Goal: Task Accomplishment & Management: Complete application form

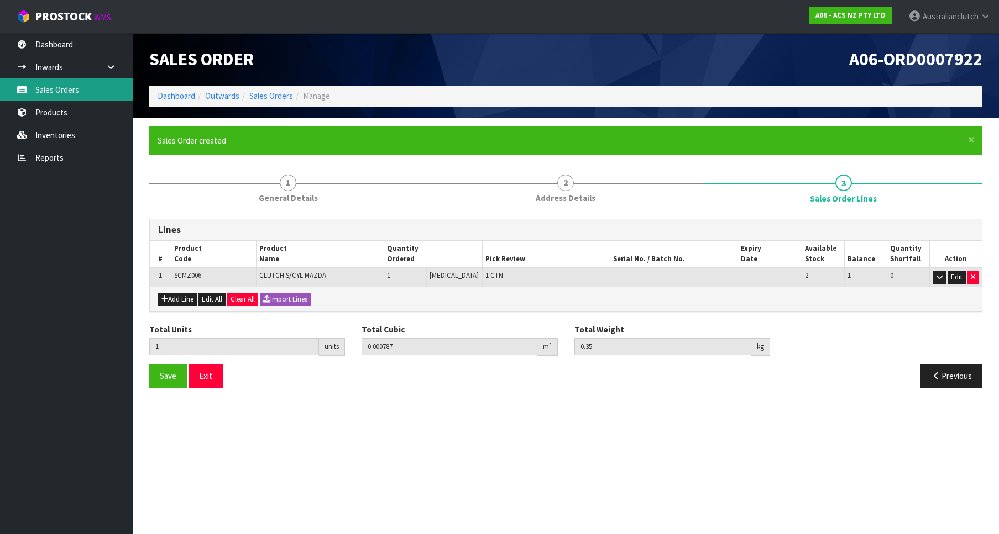
click at [59, 88] on link "Sales Orders" at bounding box center [66, 89] width 133 height 23
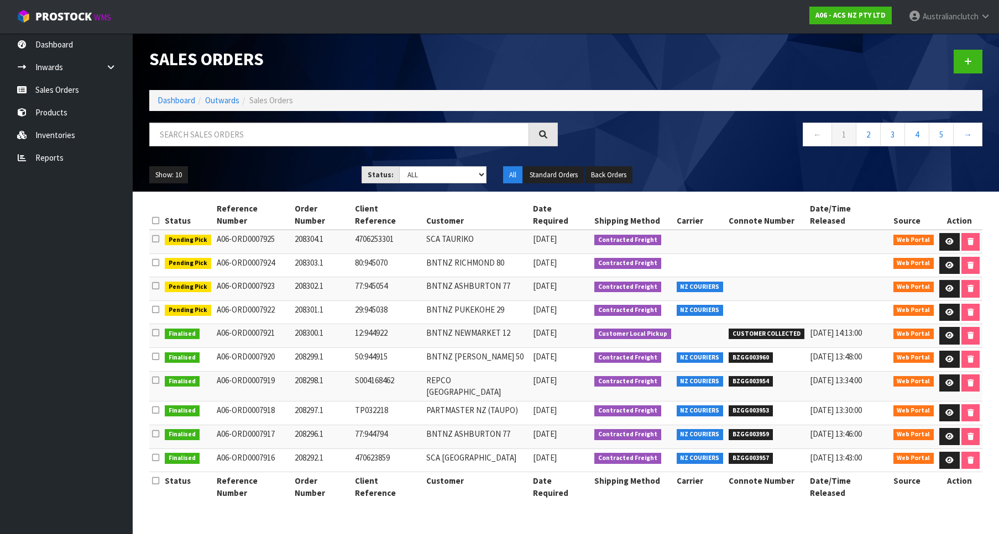
click at [985, 67] on div at bounding box center [778, 61] width 425 height 57
click at [981, 67] on link at bounding box center [967, 62] width 29 height 24
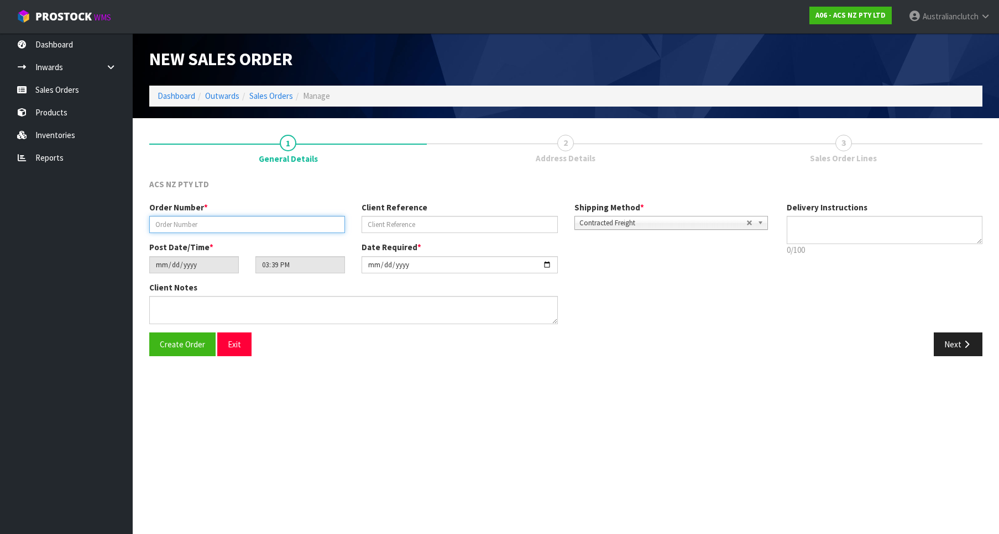
click at [206, 231] on input "text" at bounding box center [247, 224] width 196 height 17
paste input "208305.1"
type input "208305.1"
click at [395, 235] on div "Order Number * 208305.1 Client Reference Shipping Method * Pickup Contracted Fr…" at bounding box center [459, 222] width 637 height 40
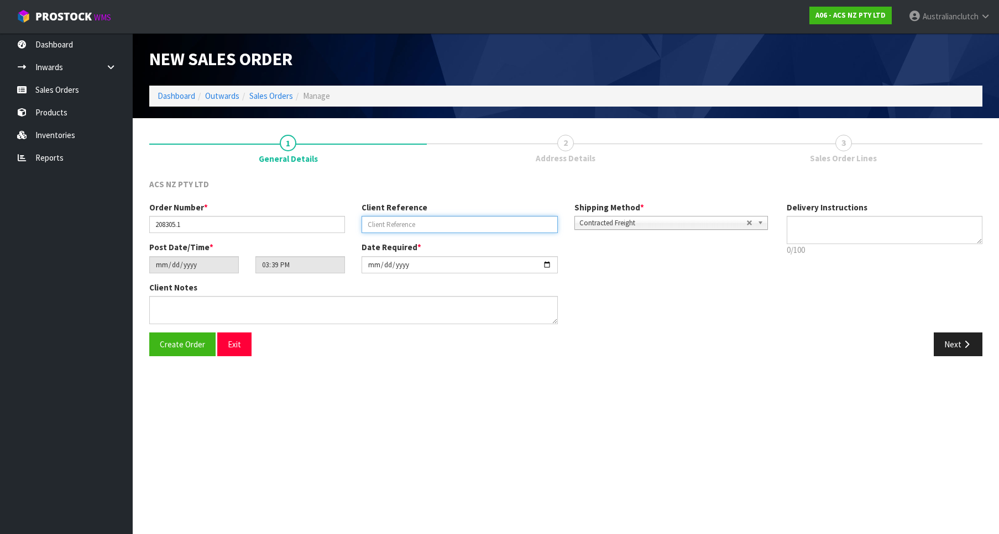
click at [405, 217] on input "text" at bounding box center [459, 224] width 196 height 17
paste input "4706253041"
type input "4706253041"
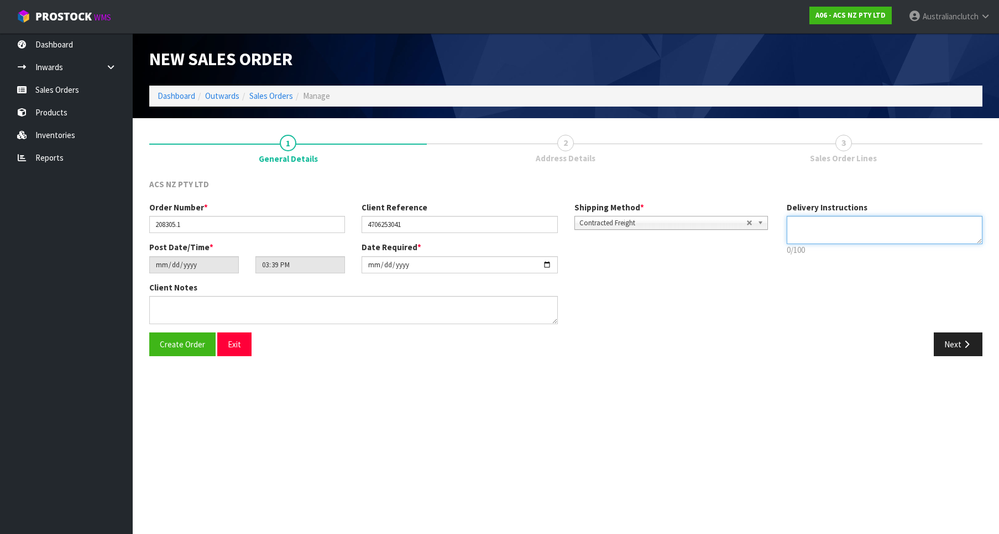
click at [851, 237] on textarea at bounding box center [884, 230] width 196 height 28
type textarea "PLEASE SEND VIA NZC"
drag, startPoint x: 926, startPoint y: 341, endPoint x: 954, endPoint y: 345, distance: 28.5
click at [934, 341] on div "Next" at bounding box center [778, 345] width 425 height 24
click at [959, 346] on button "Next" at bounding box center [957, 345] width 49 height 24
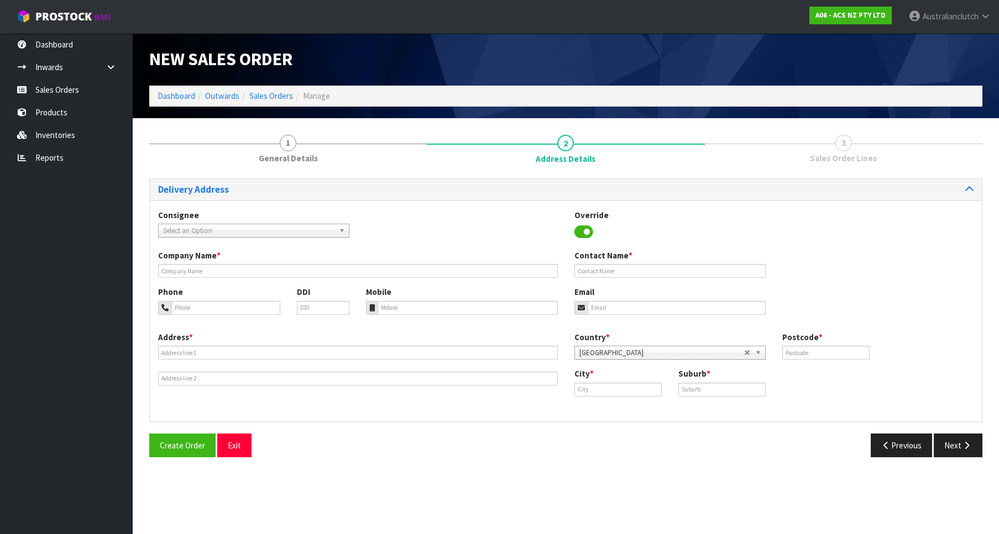
click at [293, 235] on span "Select an Option" at bounding box center [248, 230] width 171 height 13
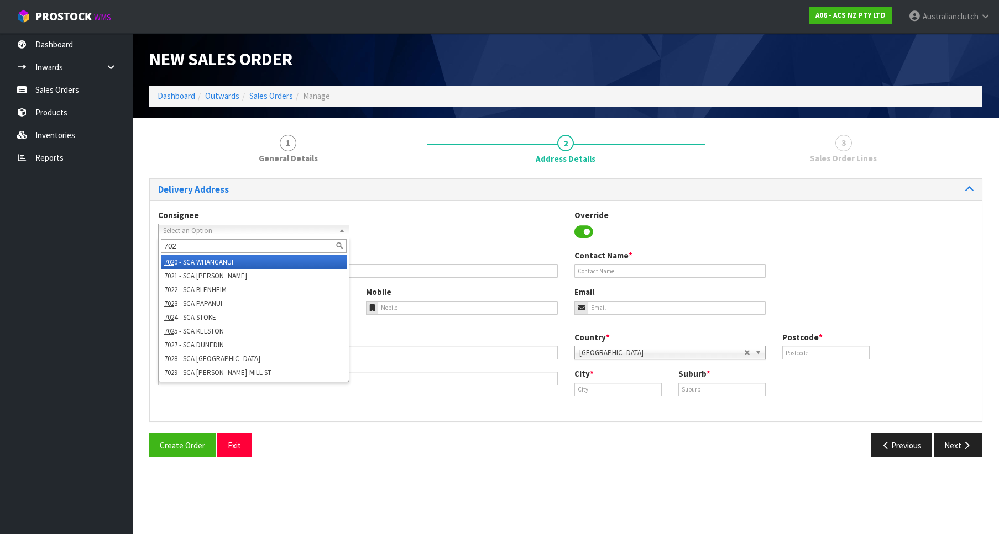
type input "7024"
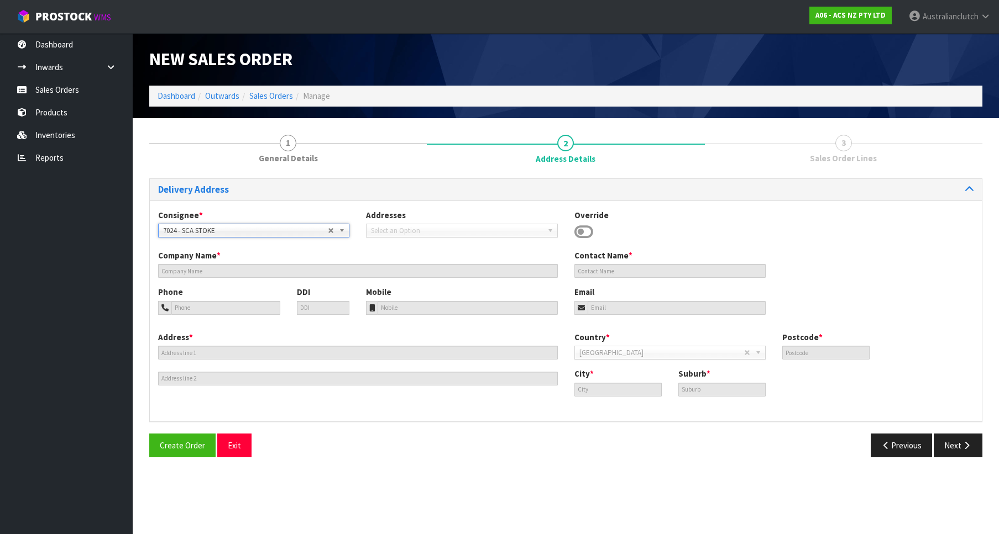
type input "SCA STOKE"
type input "03 547 8394"
type input "[EMAIL_ADDRESS][DOMAIN_NAME]"
type input "[STREET_ADDRESS]"
type input "7011"
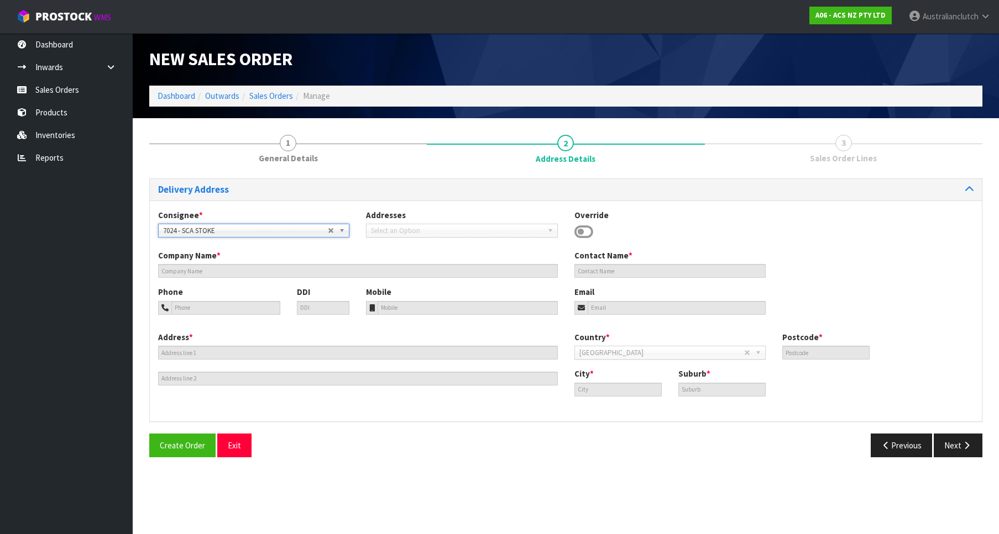
type input "Stoke"
type input "STOKE"
click at [943, 455] on button "Next" at bounding box center [957, 446] width 49 height 24
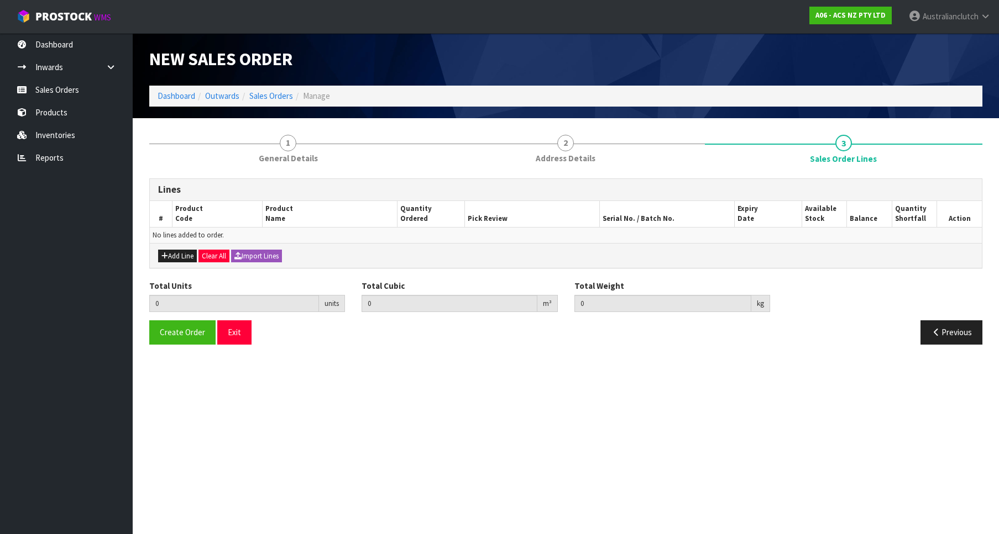
click at [172, 263] on div "Add Line Clear All Import Lines" at bounding box center [566, 255] width 832 height 25
click at [177, 258] on button "Add Line" at bounding box center [177, 256] width 39 height 13
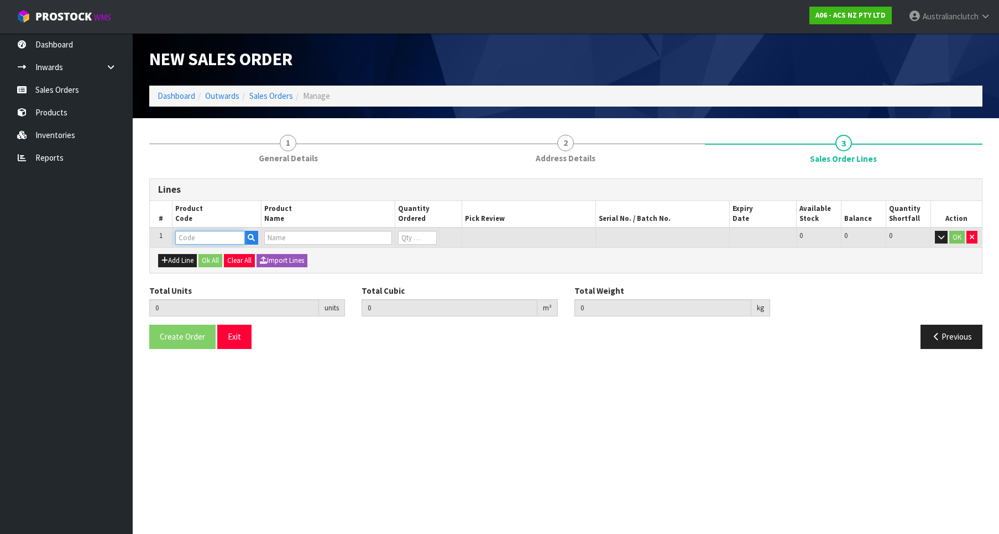
click at [201, 238] on input "text" at bounding box center [210, 238] width 70 height 14
paste input "MCGW002"
type input "MCGW002"
type input "0.000000"
type input "0.000"
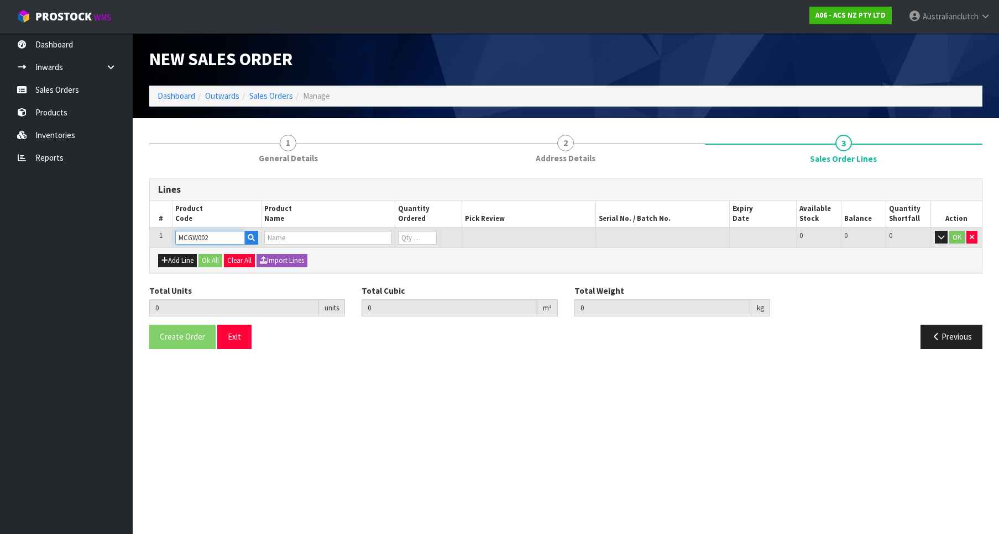
type input "CLUTCH M/CYL GREAT WALL"
type input "0"
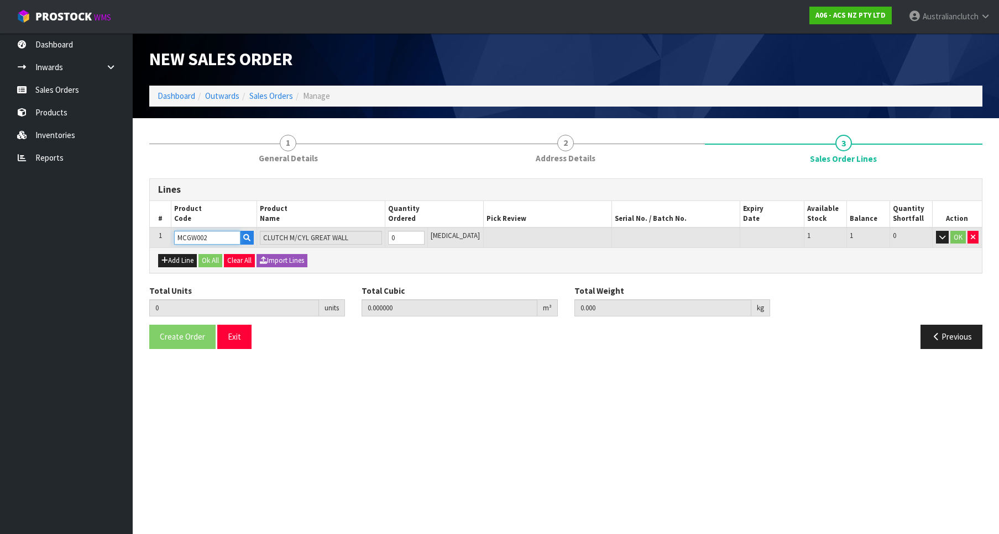
type input "1"
type input "0.002981"
type input "0.35"
type input "1"
click at [424, 234] on input "1" at bounding box center [406, 238] width 36 height 14
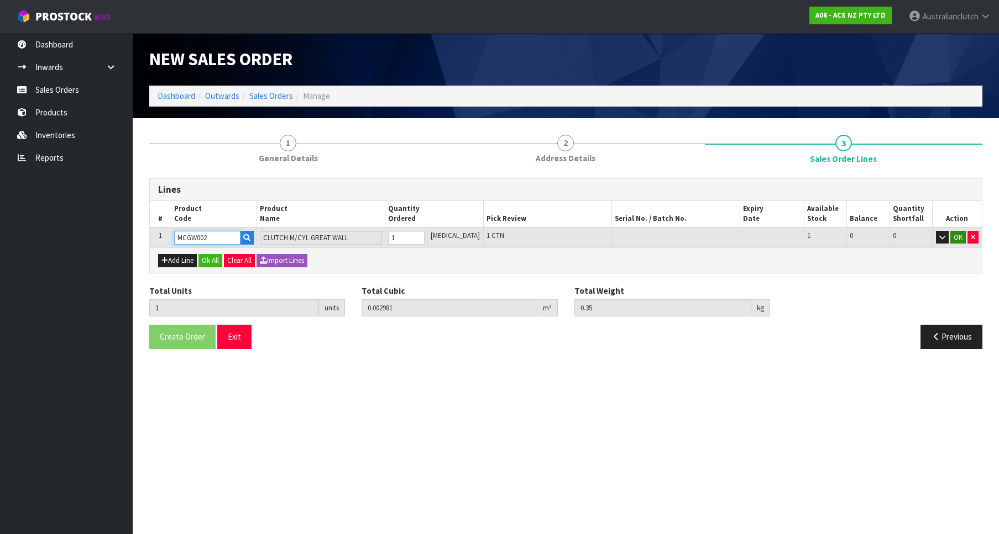
type input "MCGW002"
click at [957, 243] on button "OK" at bounding box center [957, 237] width 15 height 13
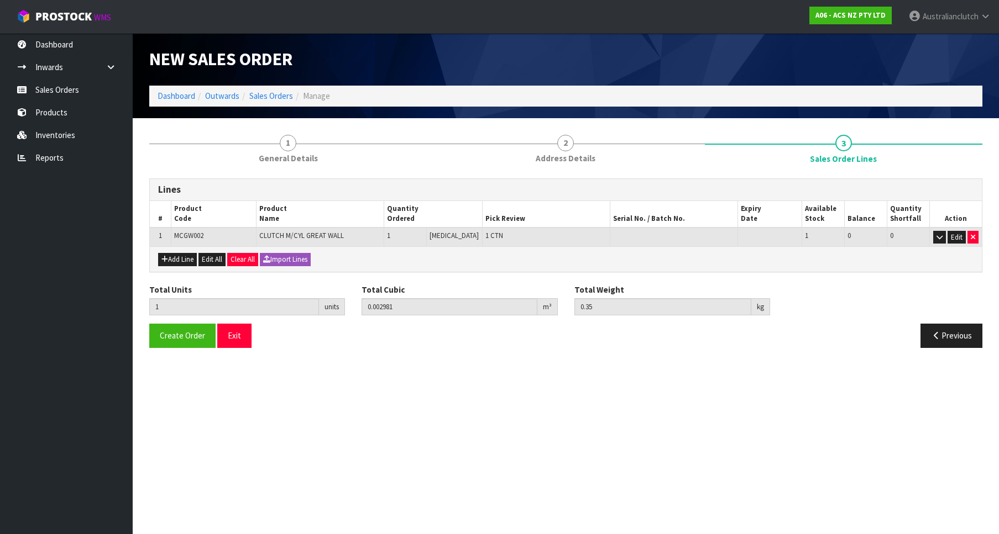
click at [176, 323] on div "Total Units 1 units Total Cubic 0.002981 m³ Total Weight 0.35 kg" at bounding box center [565, 304] width 849 height 40
click at [178, 338] on span "Create Order" at bounding box center [182, 335] width 45 height 10
